Goal: Task Accomplishment & Management: Use online tool/utility

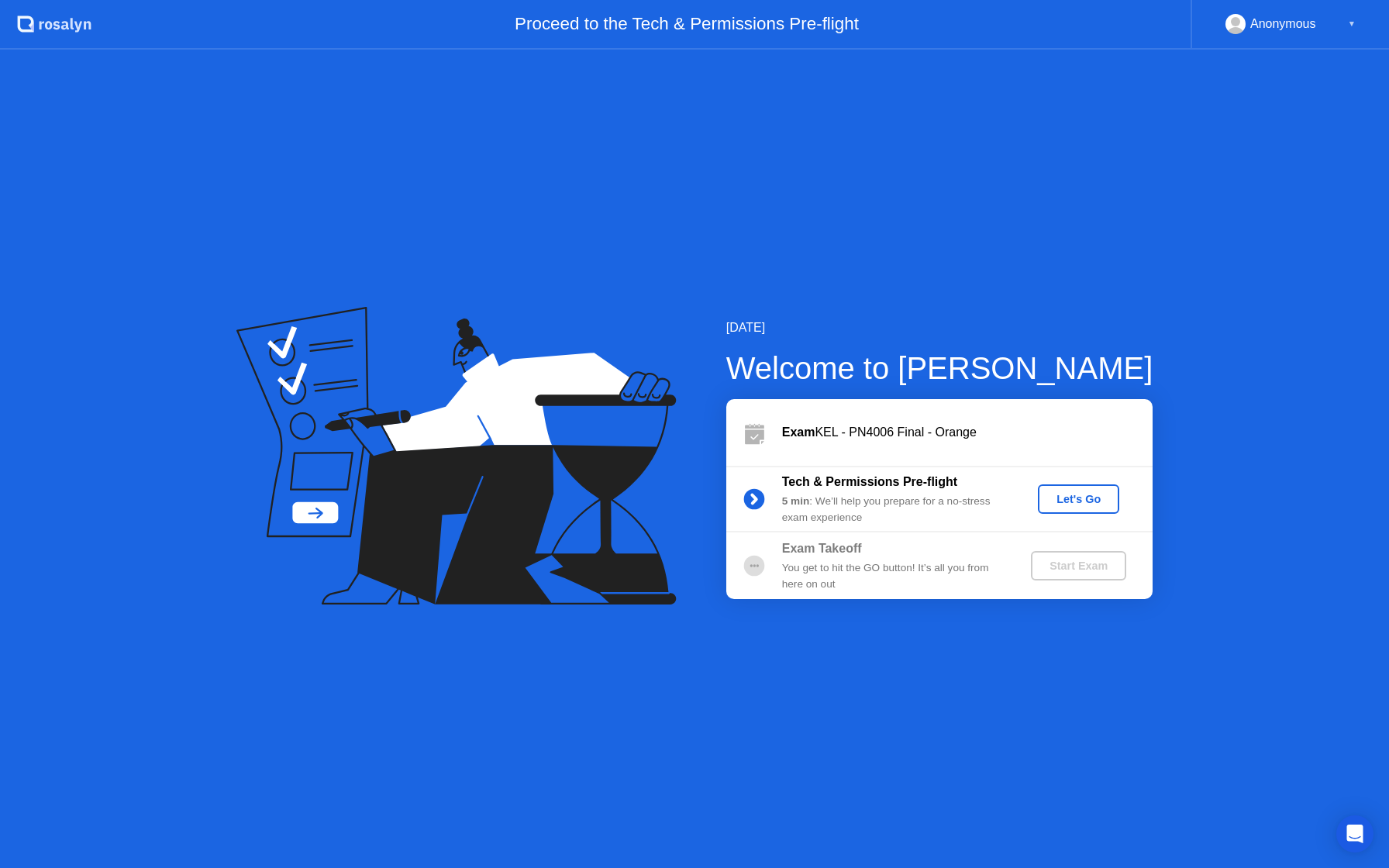
click at [1064, 503] on div "Let's Go" at bounding box center [1078, 499] width 69 height 13
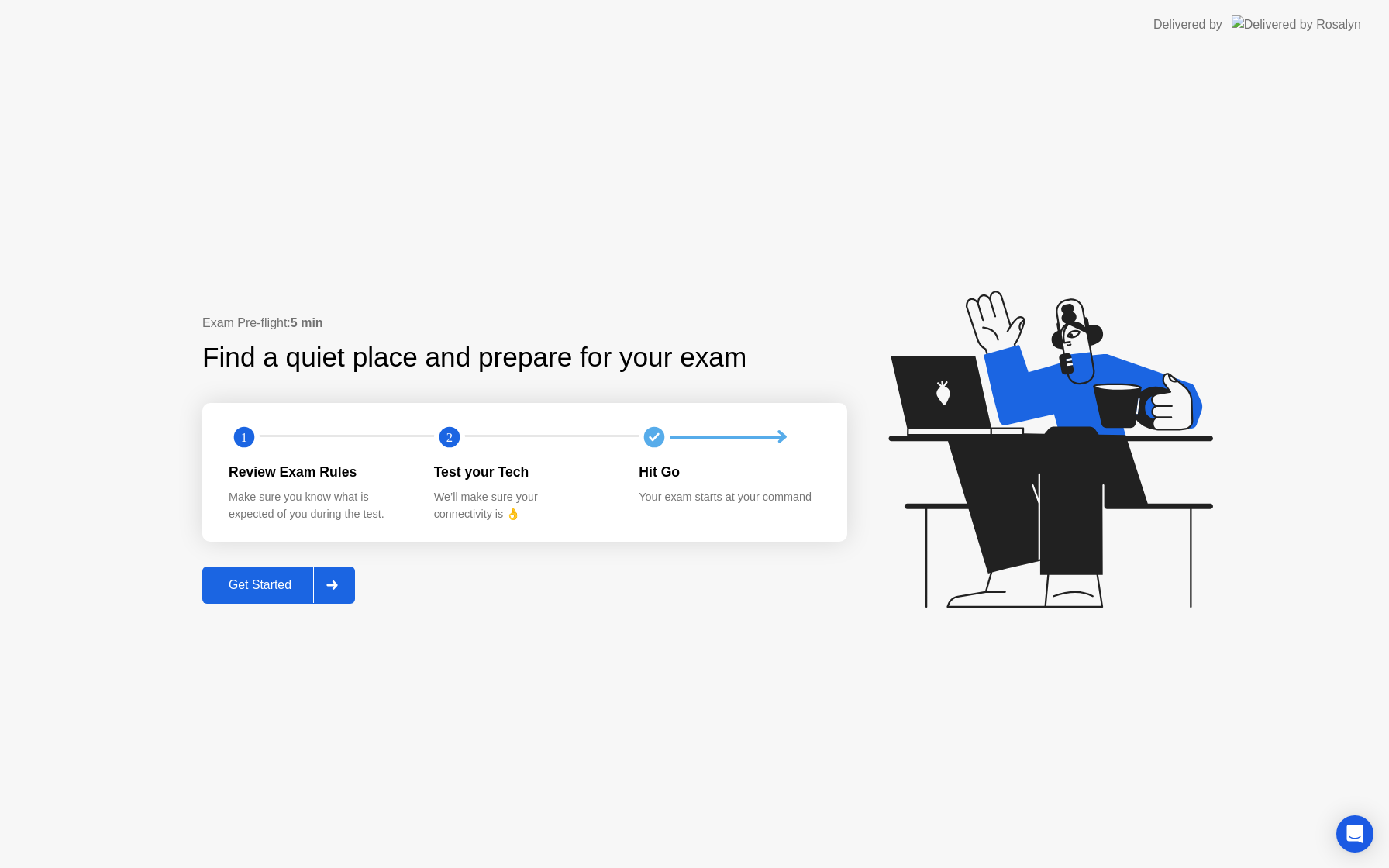
click at [295, 579] on div "Get Started" at bounding box center [260, 585] width 106 height 14
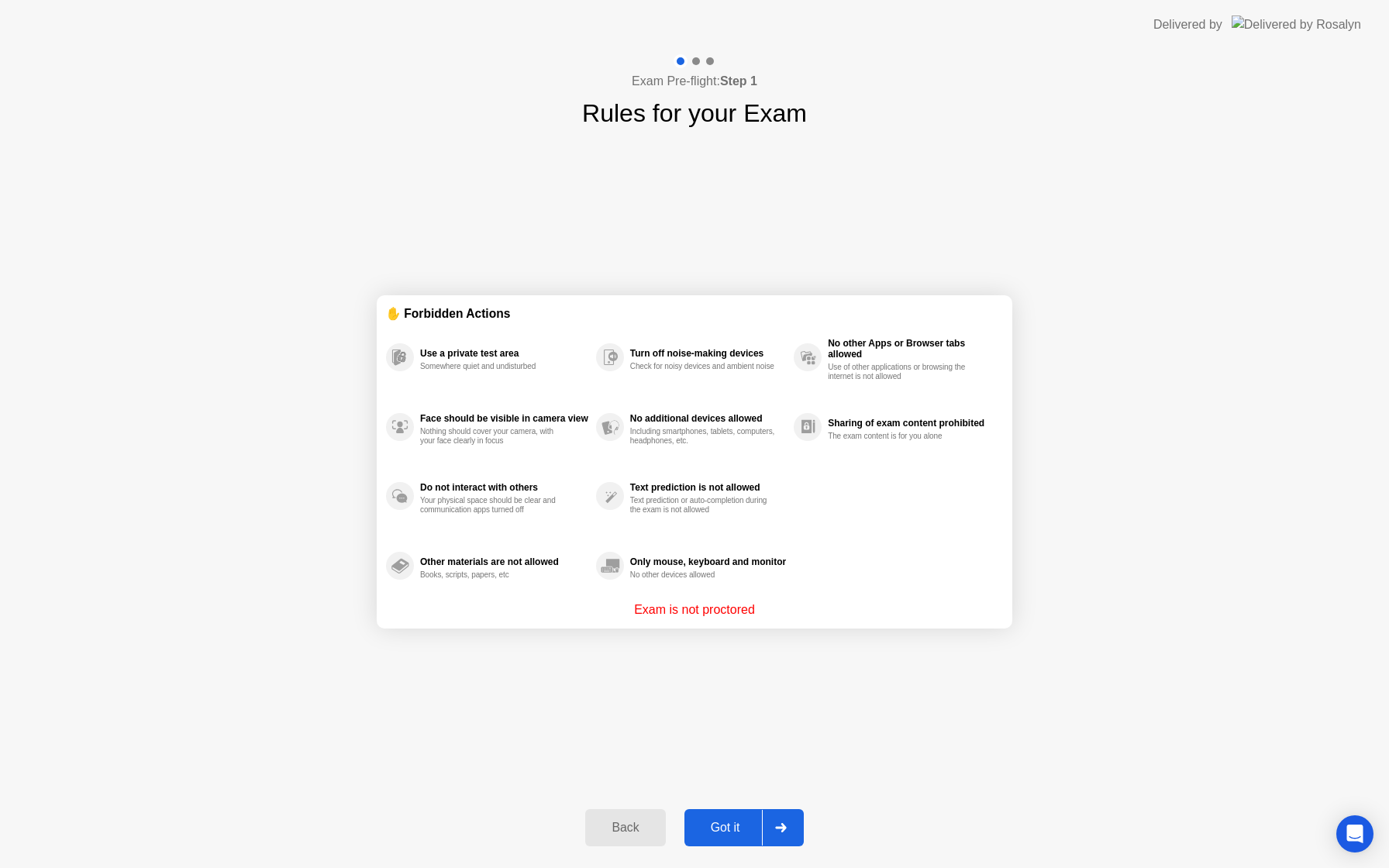
click at [718, 826] on div "Got it" at bounding box center [725, 827] width 73 height 14
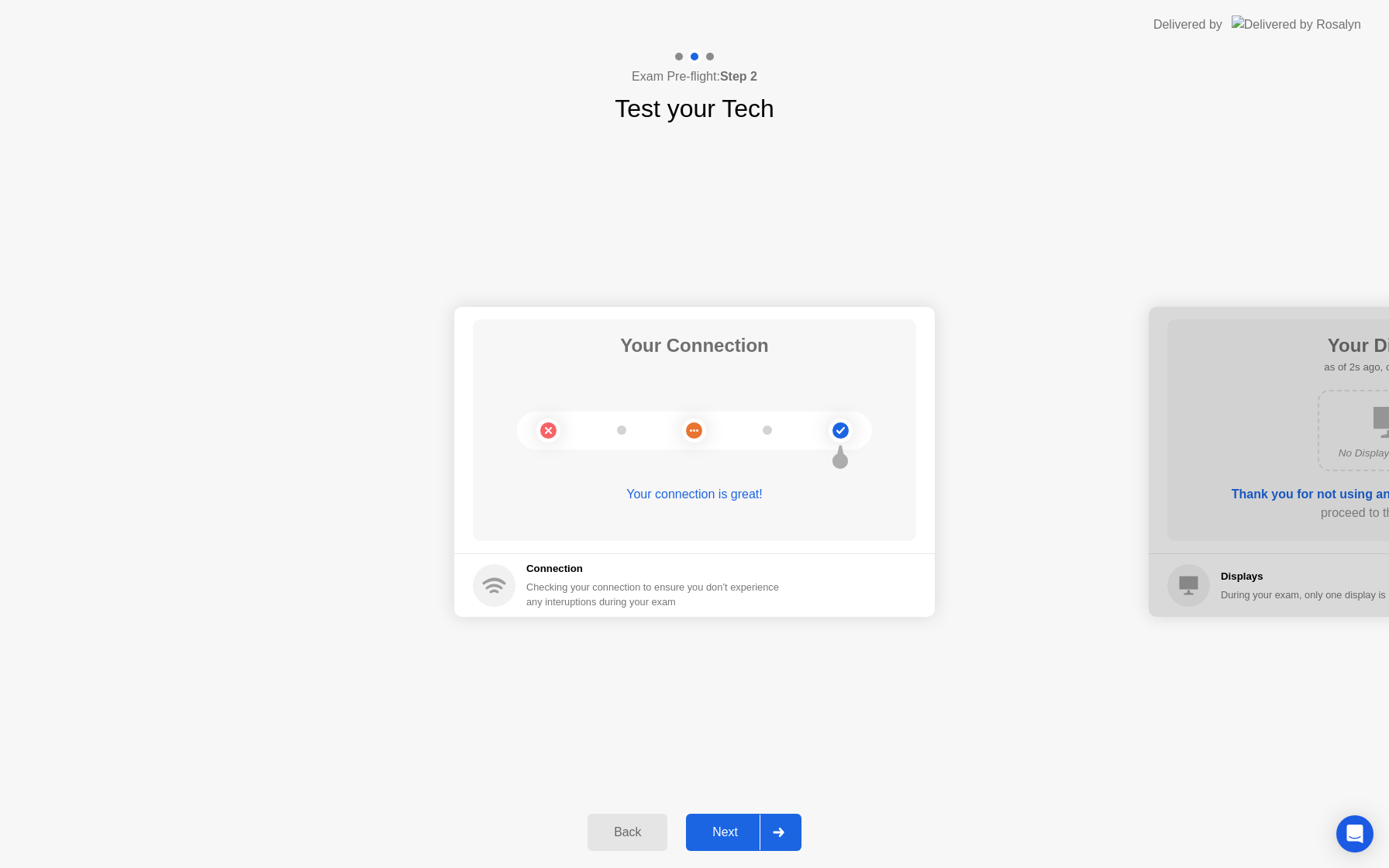
click at [729, 839] on div "Next" at bounding box center [725, 832] width 69 height 14
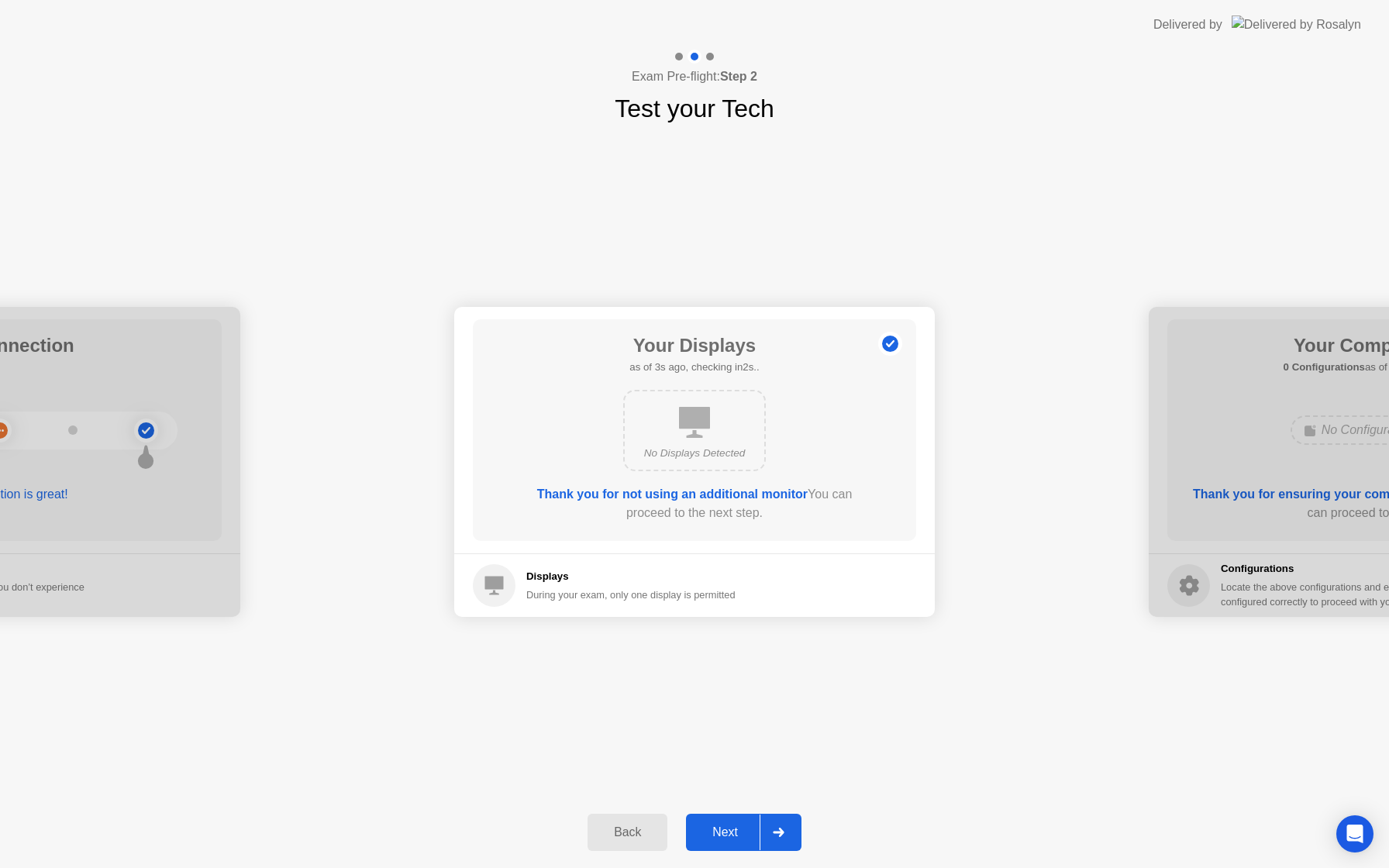
click at [729, 839] on div "Next" at bounding box center [725, 832] width 69 height 14
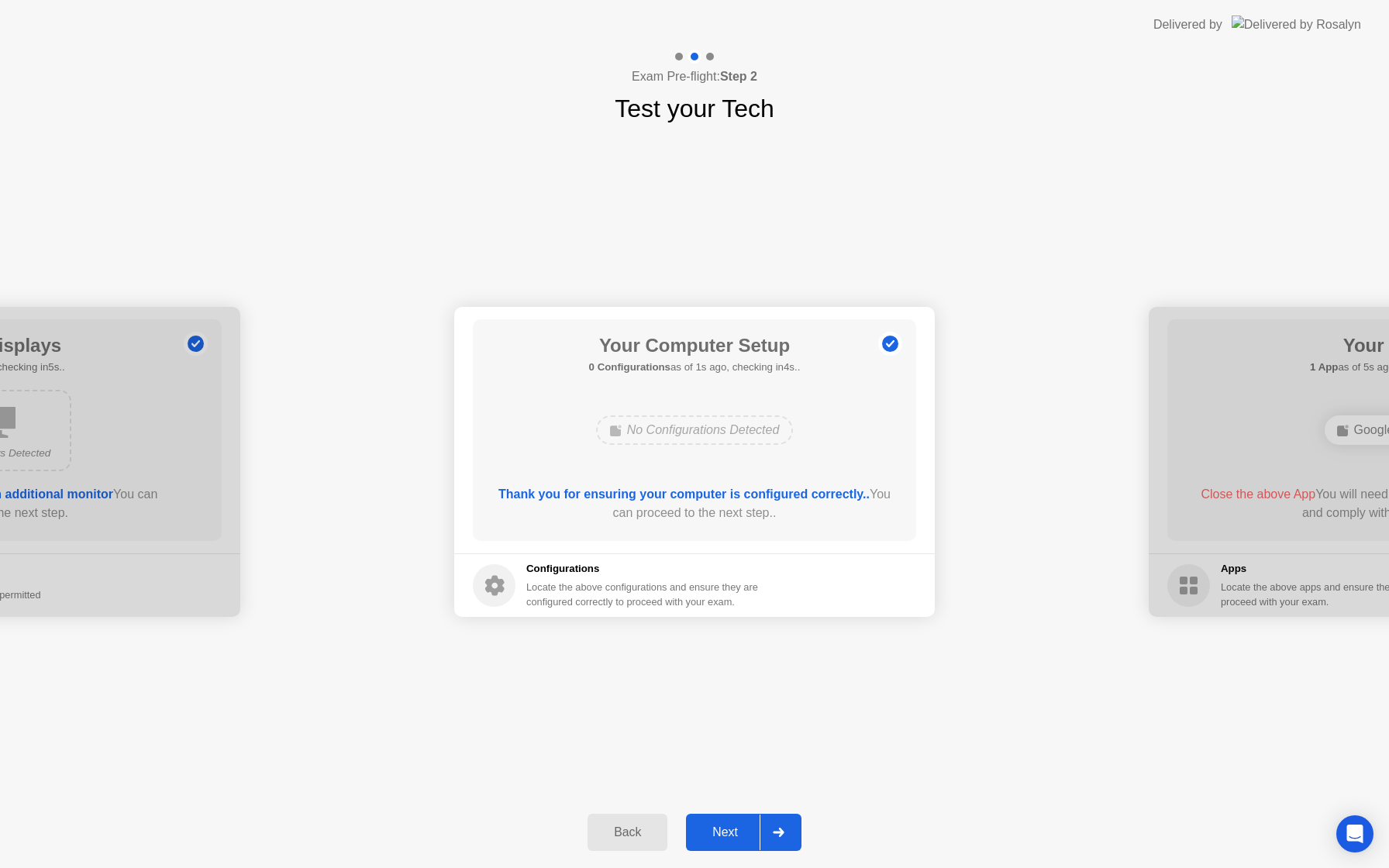
click at [729, 839] on div "Next" at bounding box center [725, 832] width 69 height 14
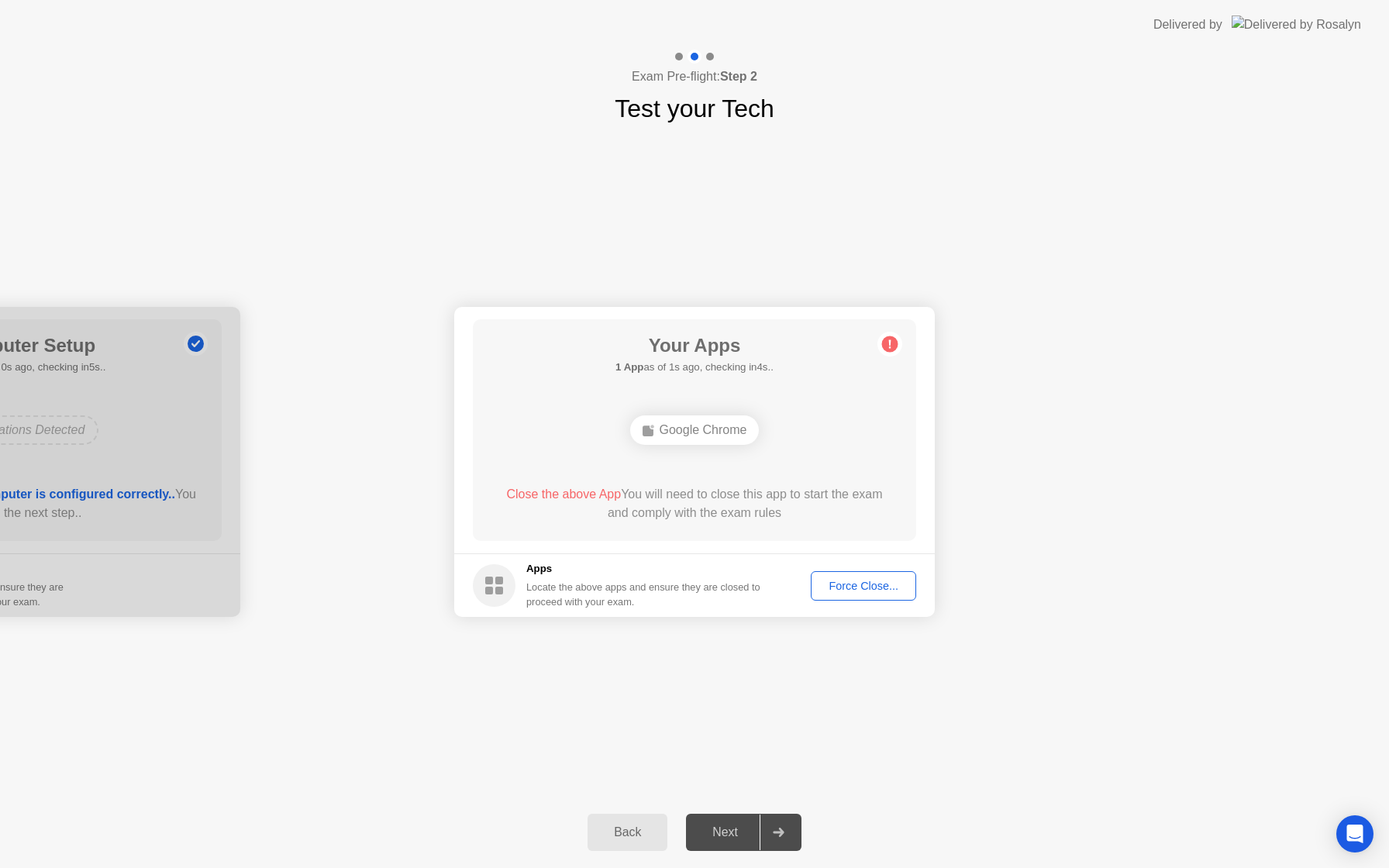
click at [897, 586] on div "Force Close..." at bounding box center [864, 586] width 95 height 13
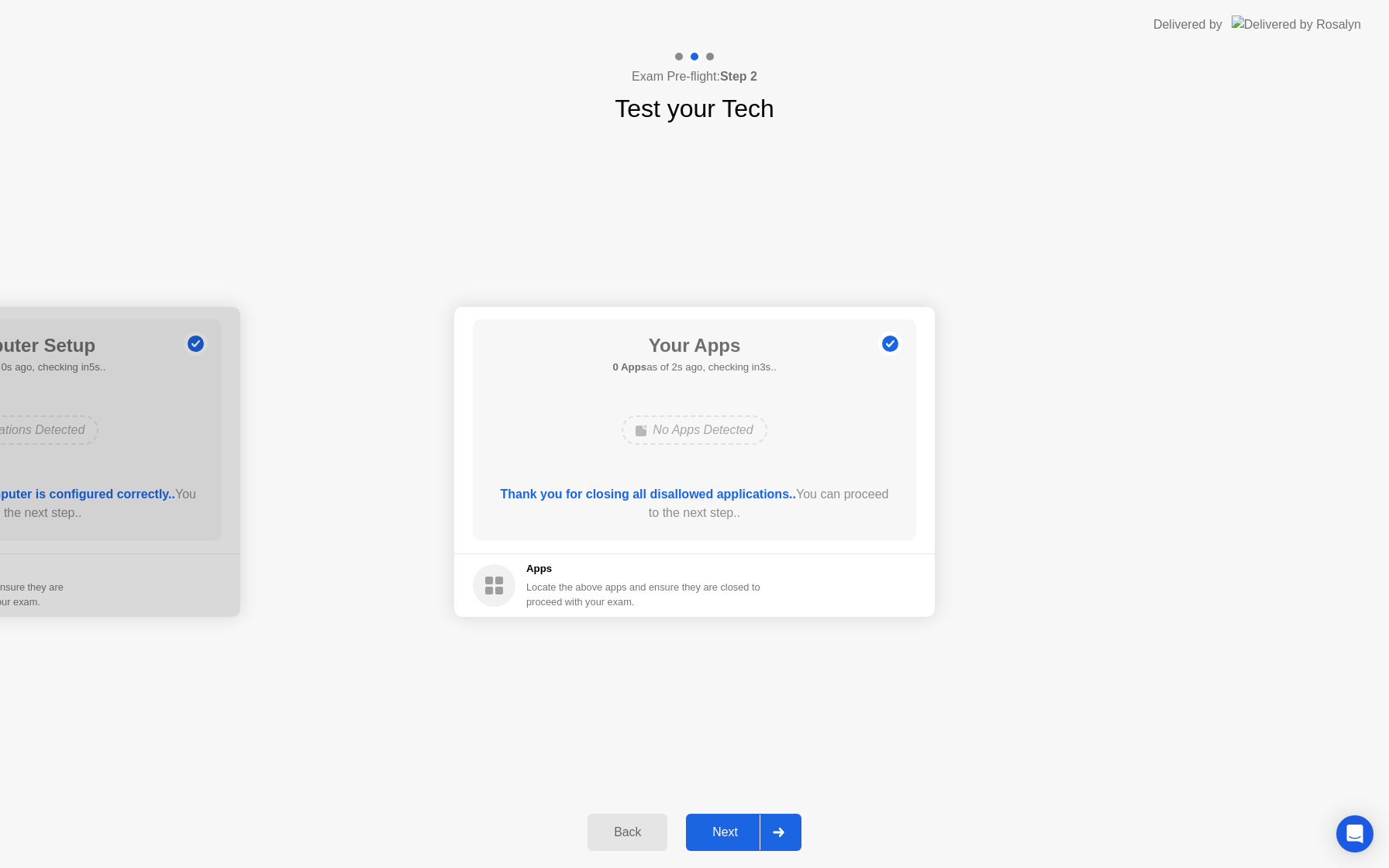
click at [725, 826] on div "Next" at bounding box center [725, 832] width 69 height 14
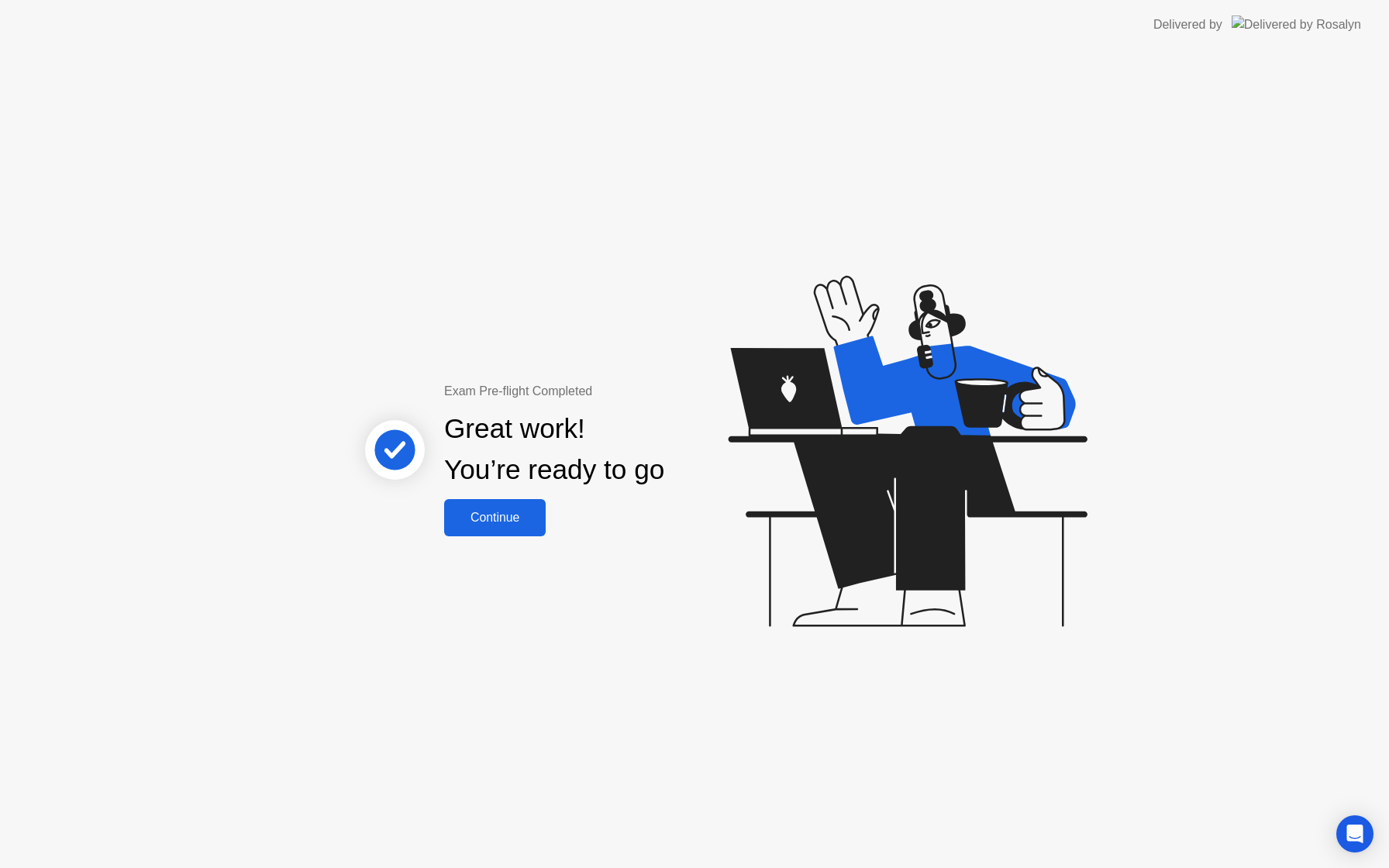
click at [507, 521] on div "Continue" at bounding box center [495, 518] width 93 height 14
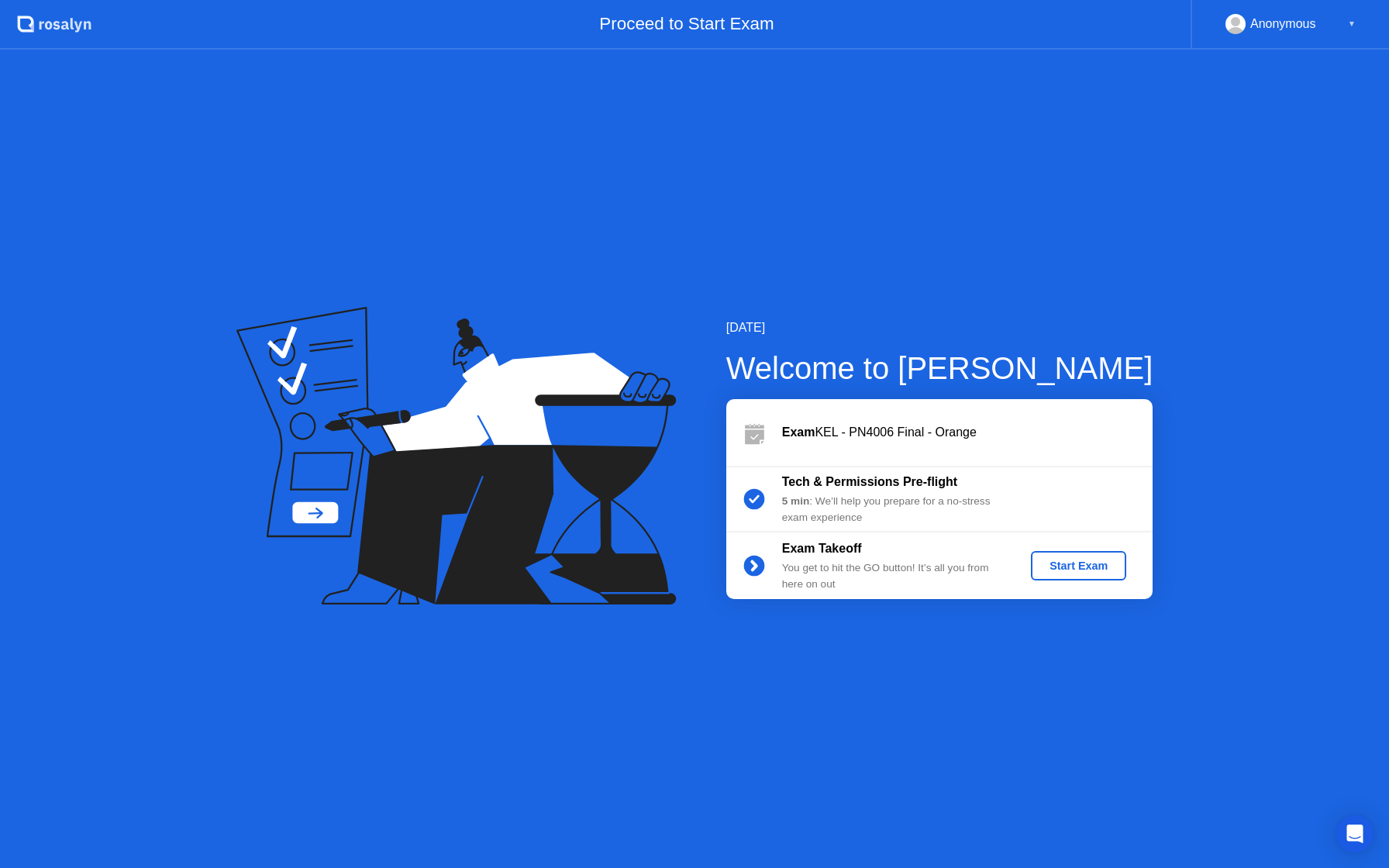
click at [1069, 559] on div "Start Exam" at bounding box center [1078, 565] width 83 height 13
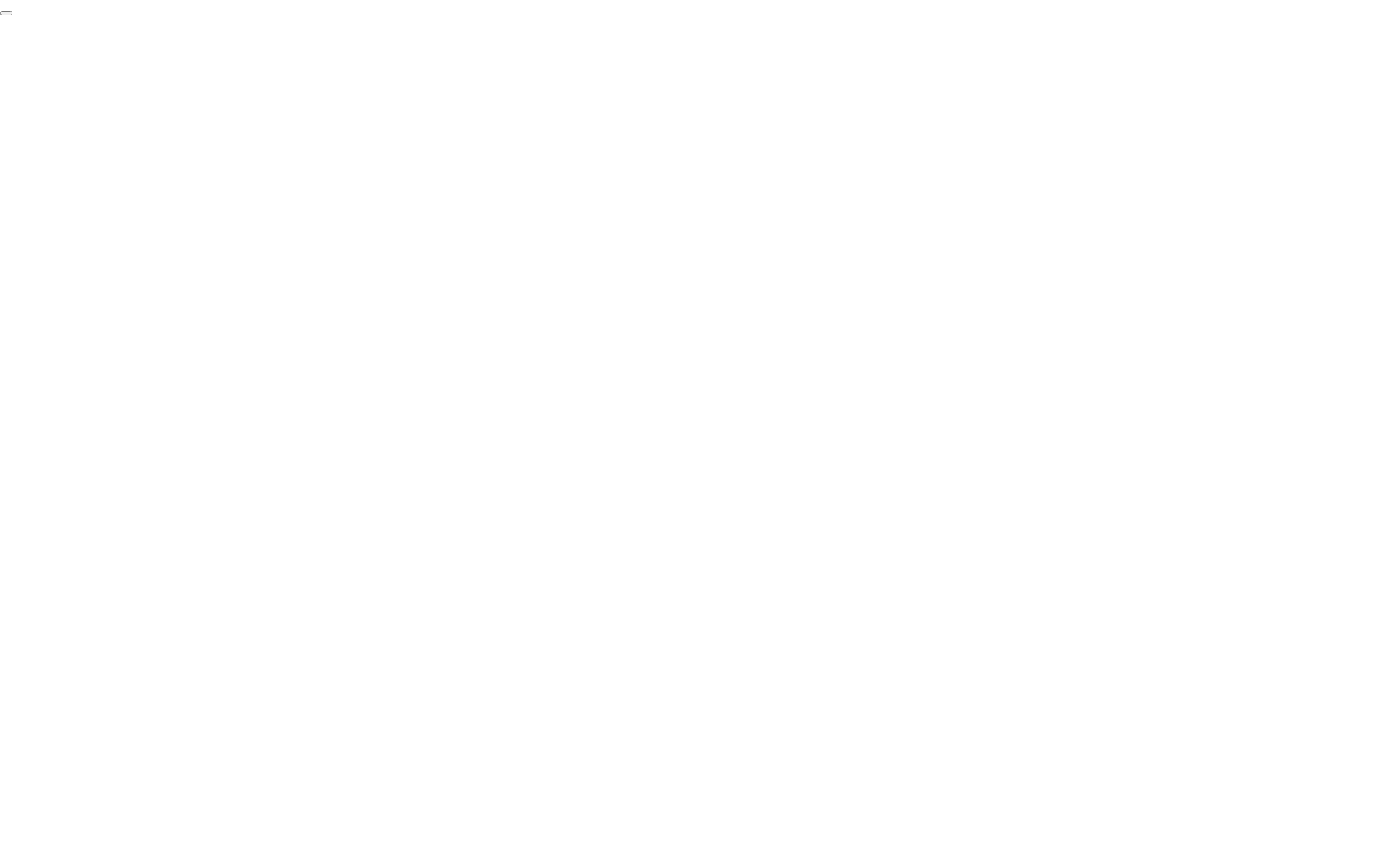
click div "End Proctoring Session"
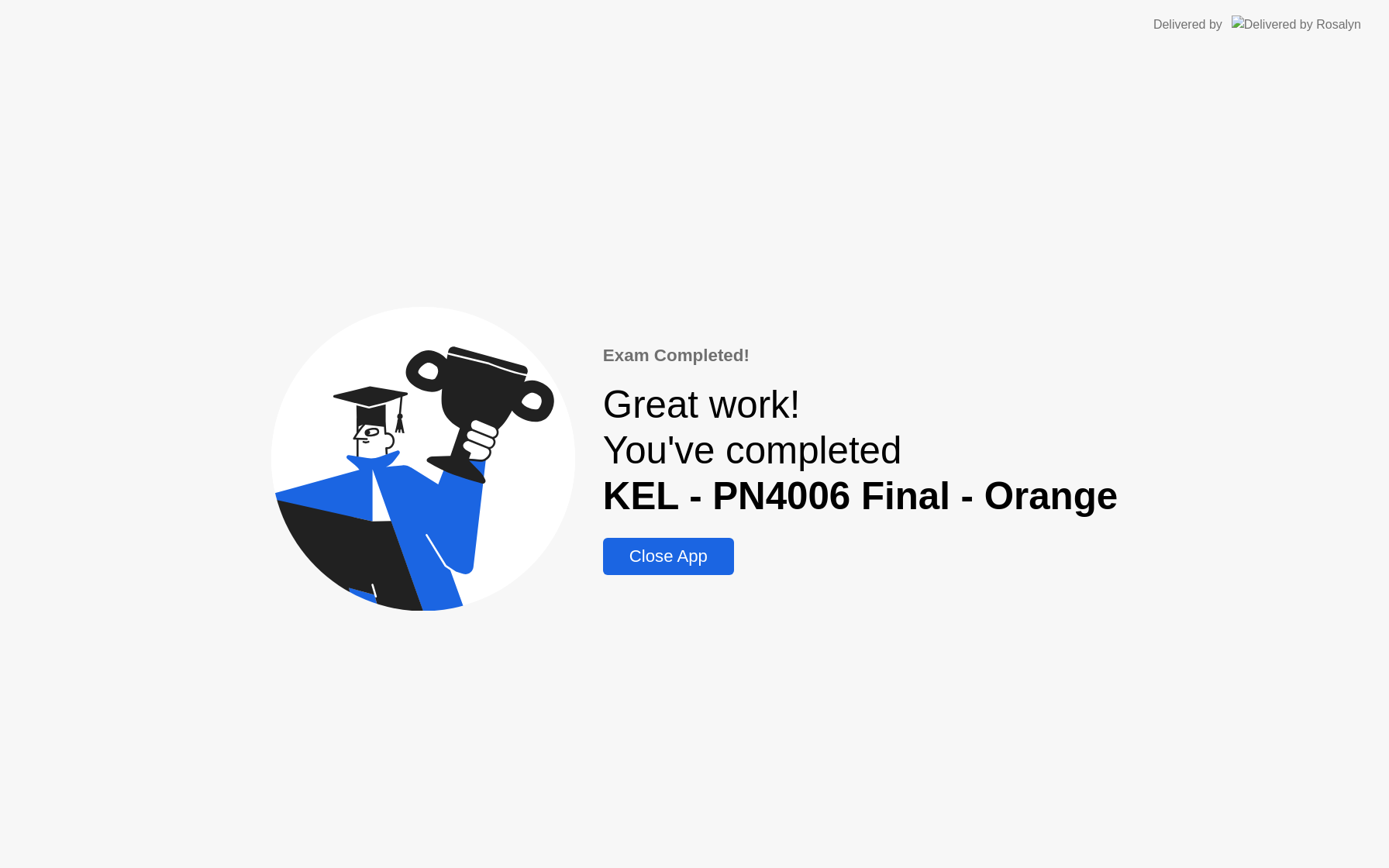
click at [693, 555] on div "Close App" at bounding box center [668, 557] width 122 height 20
